Goal: Communication & Community: Answer question/provide support

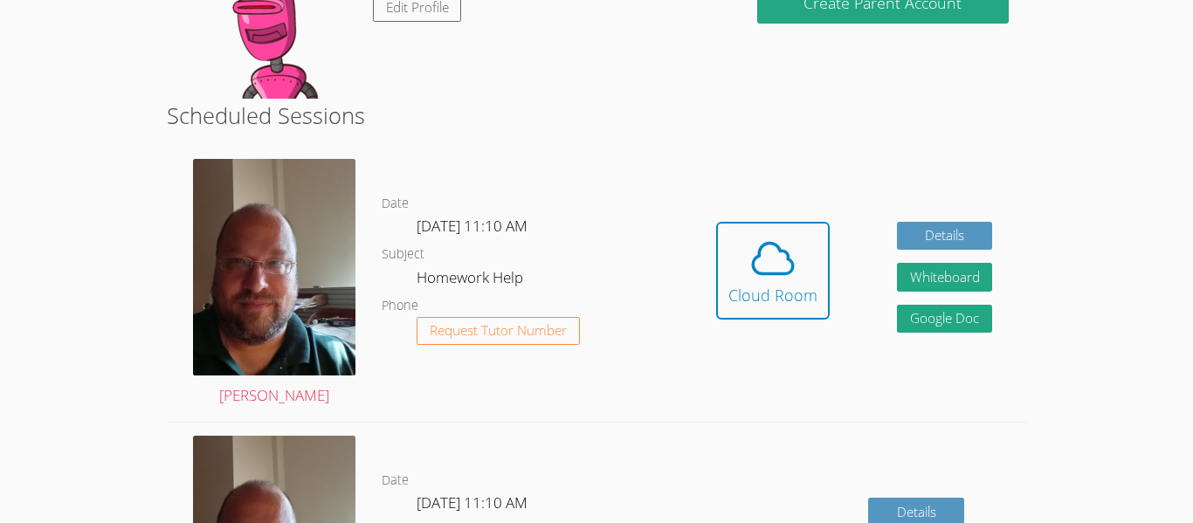
scroll to position [361, 0]
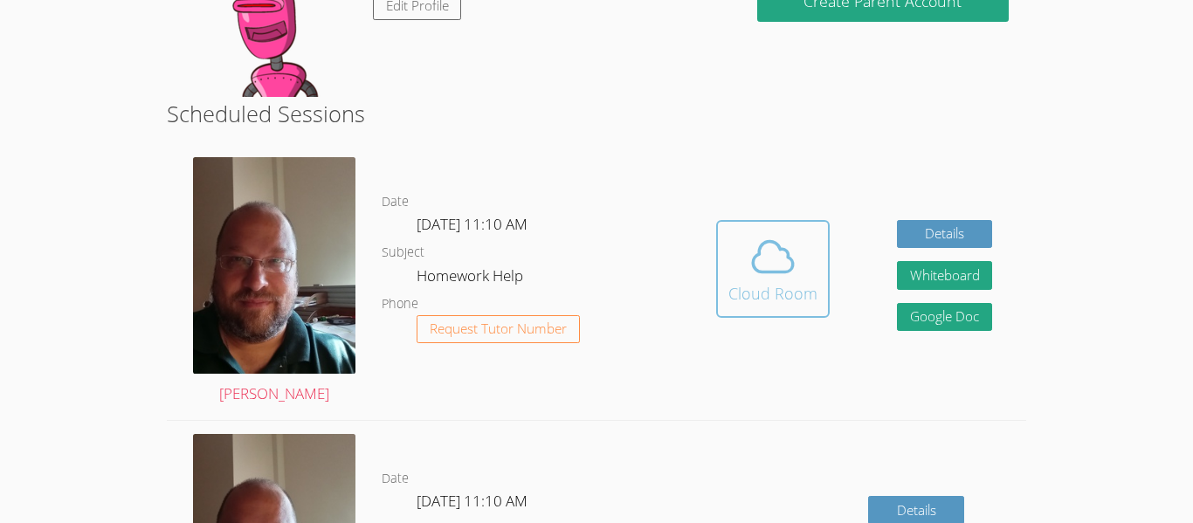
click at [730, 269] on span at bounding box center [772, 256] width 89 height 49
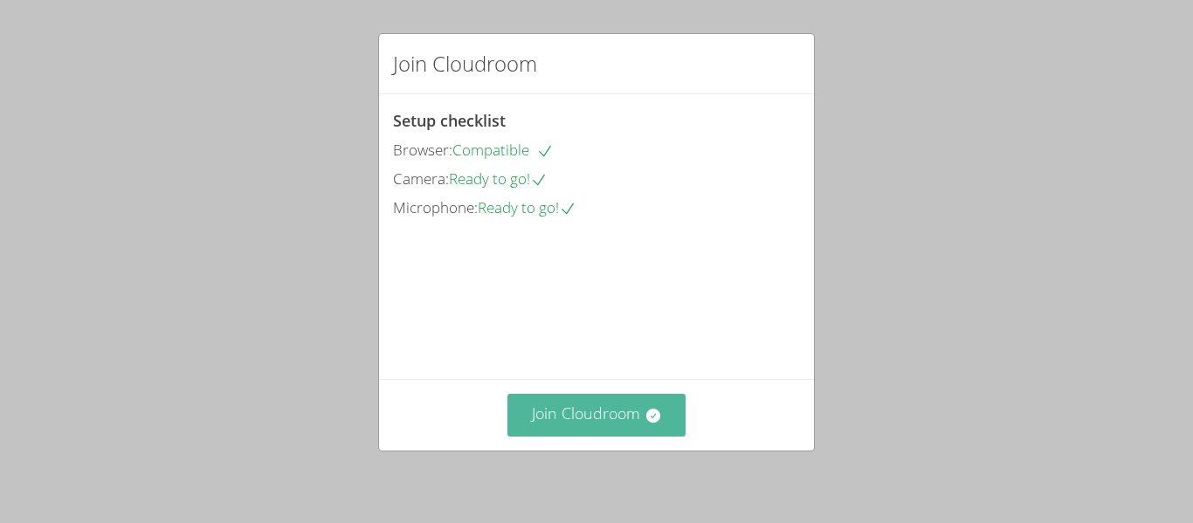
click at [632, 397] on button "Join Cloudroom" at bounding box center [596, 415] width 179 height 43
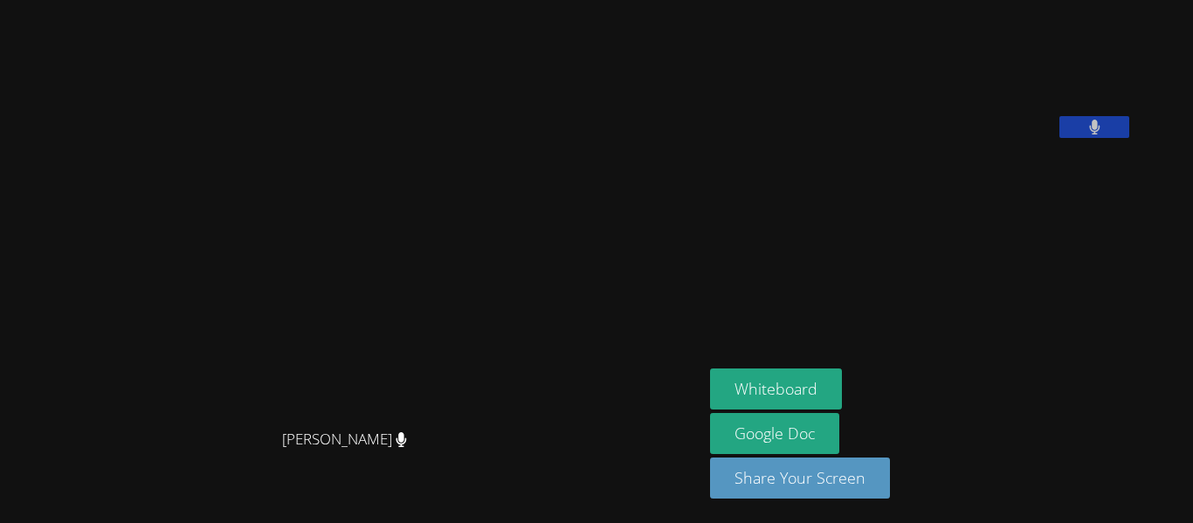
click at [927, 138] on video at bounding box center [841, 72] width 262 height 131
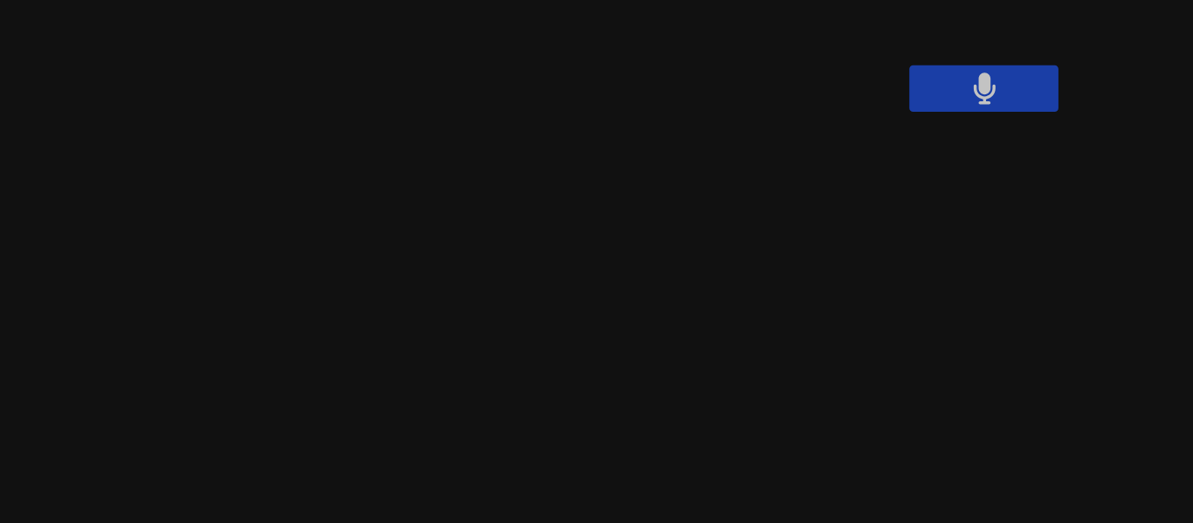
click at [972, 136] on video at bounding box center [841, 72] width 262 height 131
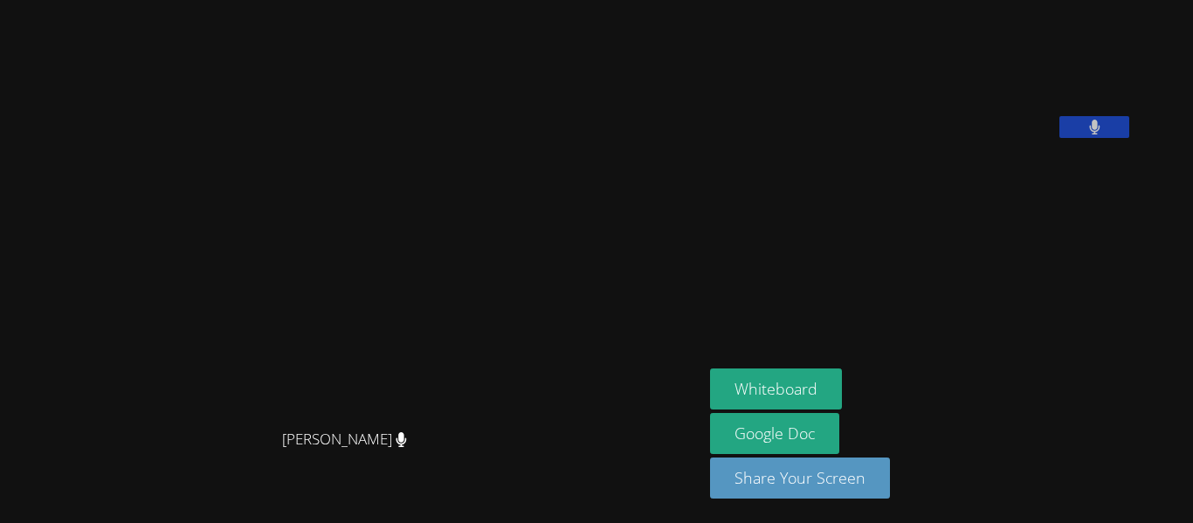
click at [588, 456] on div "[PERSON_NAME]" at bounding box center [351, 455] width 689 height 70
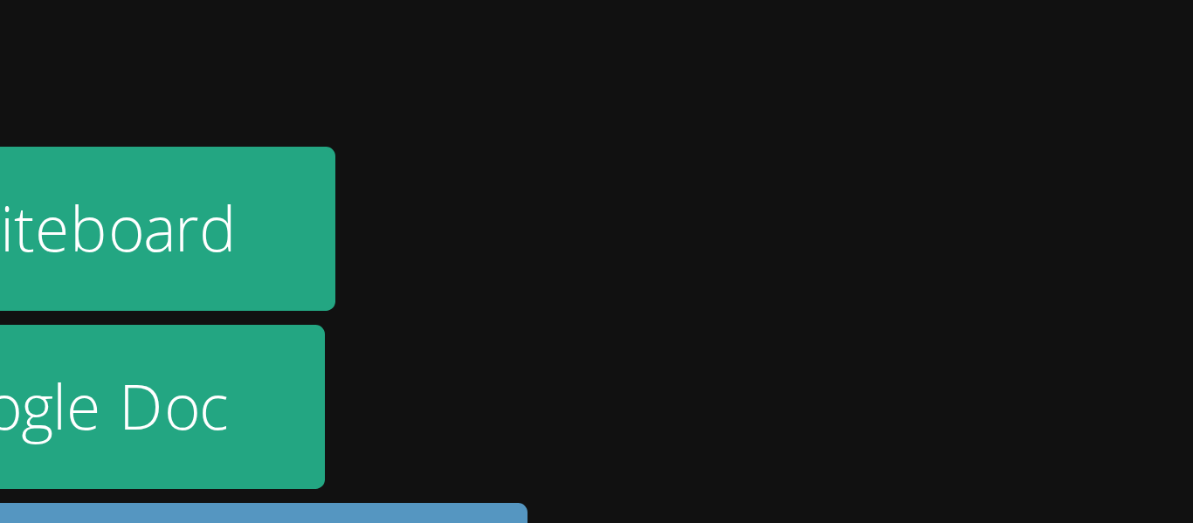
click at [839, 413] on link "Google Doc" at bounding box center [774, 433] width 129 height 41
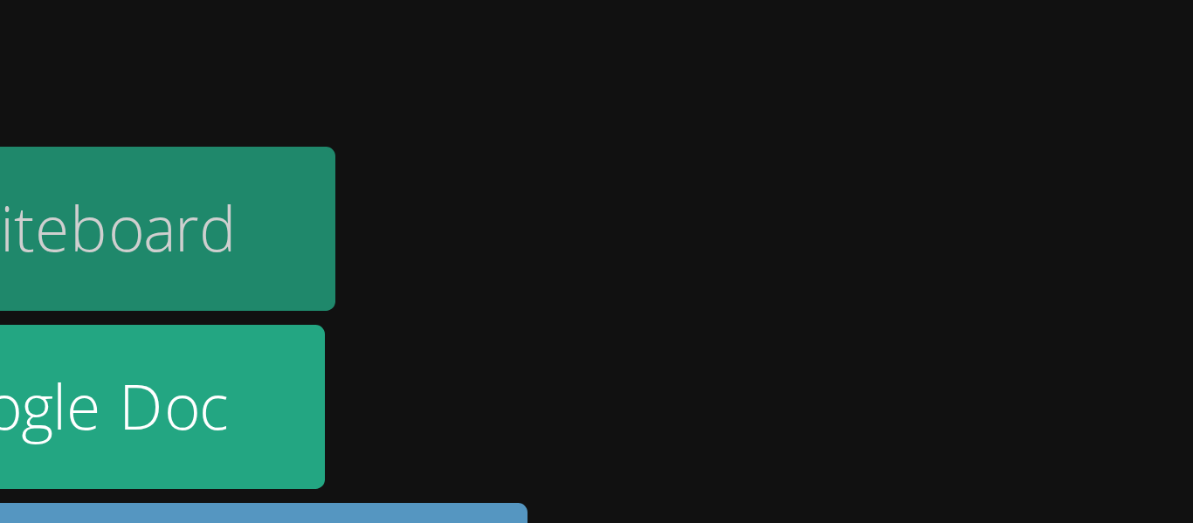
click at [842, 381] on button "Whiteboard" at bounding box center [776, 388] width 132 height 41
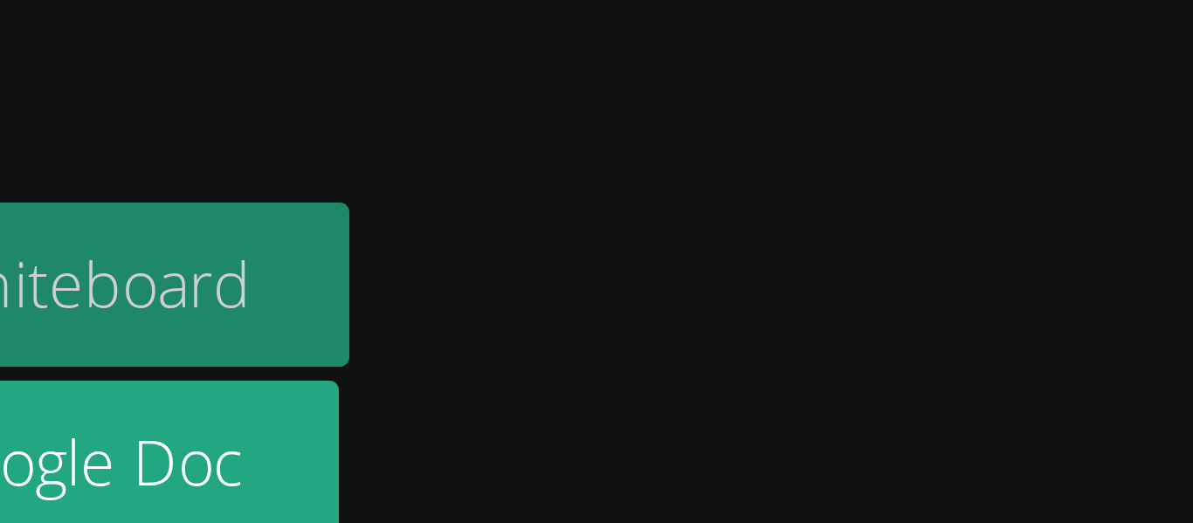
click at [842, 387] on button "Whiteboard" at bounding box center [776, 388] width 132 height 41
